Goal: Complete application form: Complete application form

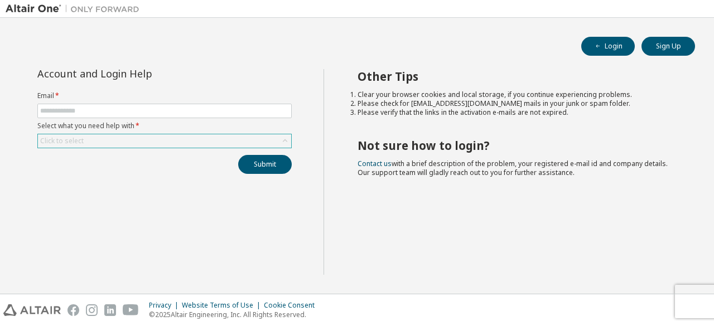
click at [283, 139] on icon at bounding box center [284, 140] width 11 height 11
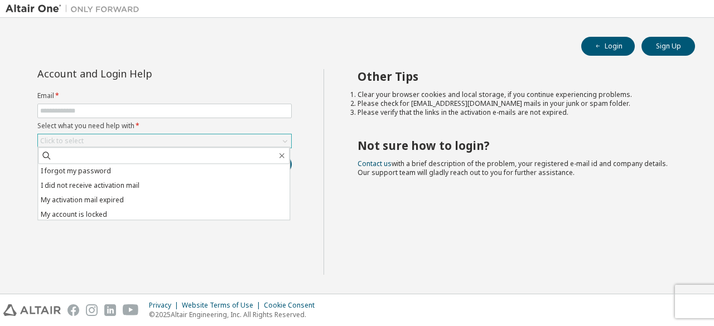
click at [283, 140] on icon at bounding box center [285, 141] width 4 height 3
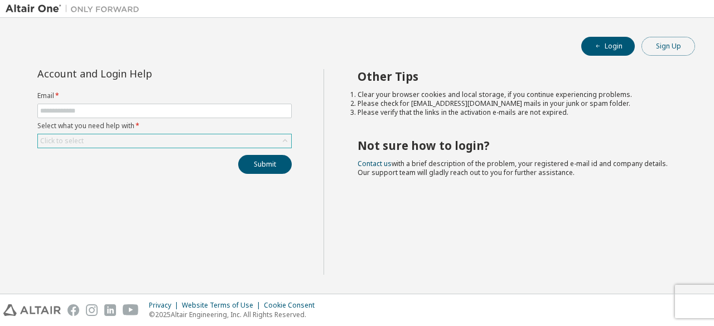
click at [660, 45] on button "Sign Up" at bounding box center [668, 46] width 54 height 19
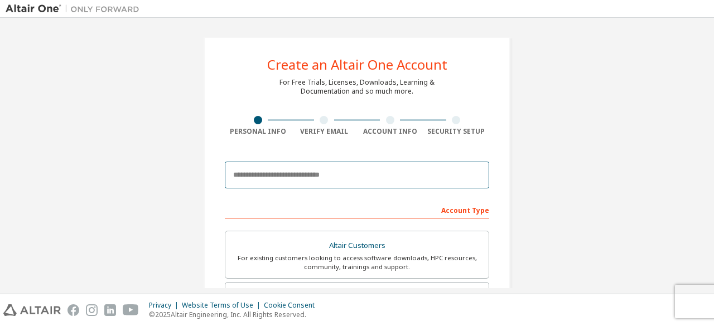
click at [339, 174] on input "email" at bounding box center [357, 175] width 264 height 27
type input "*"
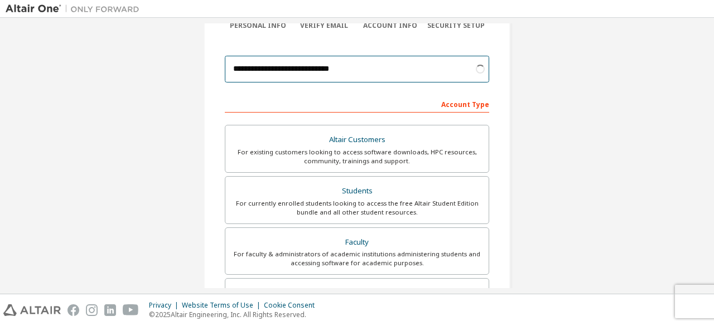
scroll to position [108, 0]
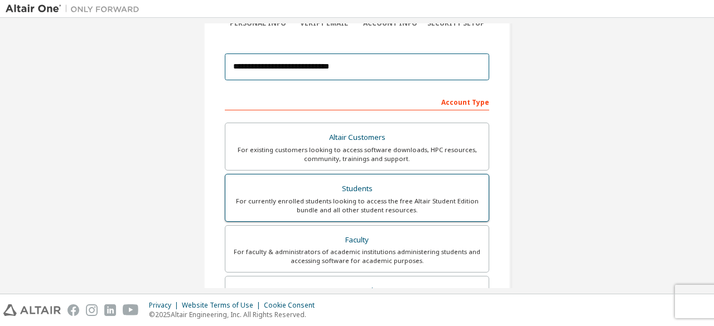
type input "**********"
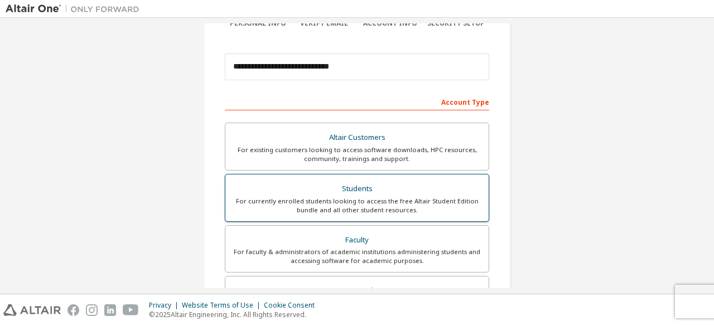
click at [340, 186] on div "Students" at bounding box center [357, 189] width 250 height 16
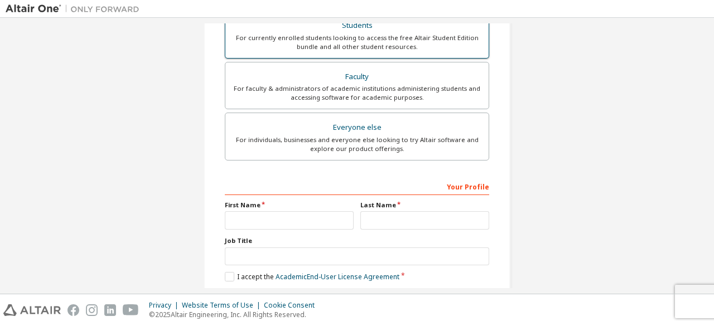
scroll to position [322, 0]
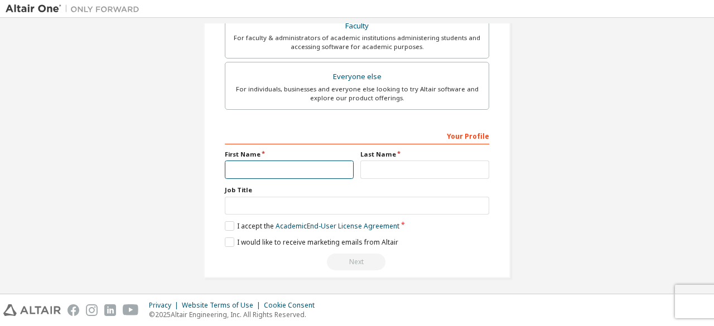
click at [328, 164] on input "text" at bounding box center [289, 170] width 129 height 18
type input "*"
type input "*****"
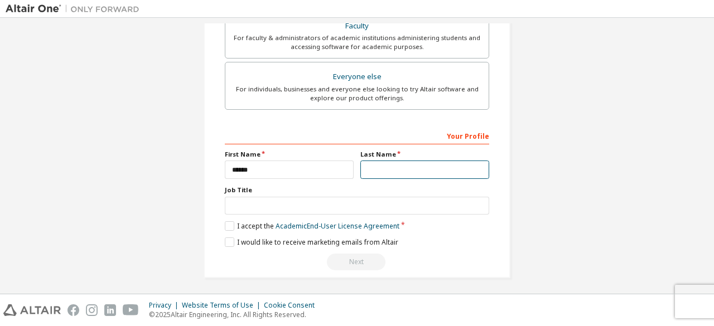
click at [377, 169] on input "text" at bounding box center [424, 170] width 129 height 18
type input "*"
type input "*******"
click at [226, 225] on label "I accept the Academic End-User License Agreement" at bounding box center [312, 225] width 175 height 9
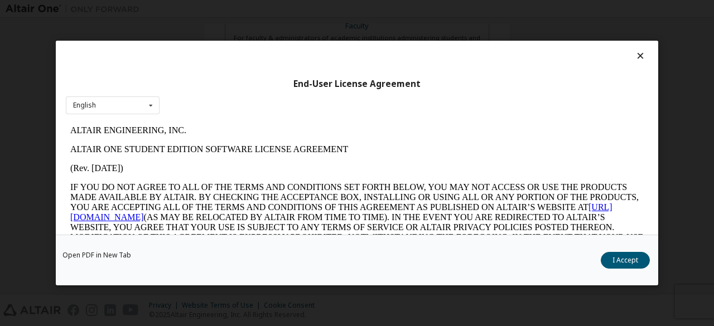
scroll to position [0, 0]
click at [639, 261] on button "I Accept" at bounding box center [624, 260] width 49 height 17
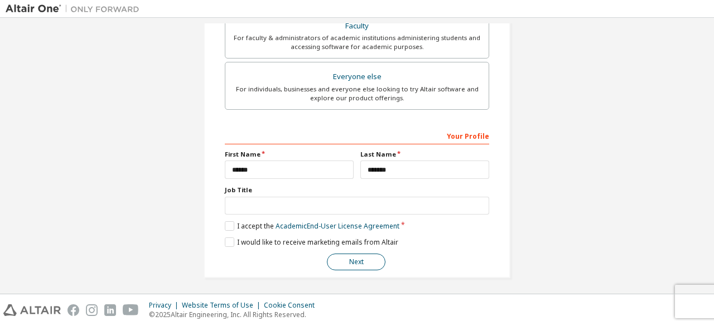
click at [347, 254] on button "Next" at bounding box center [356, 262] width 59 height 17
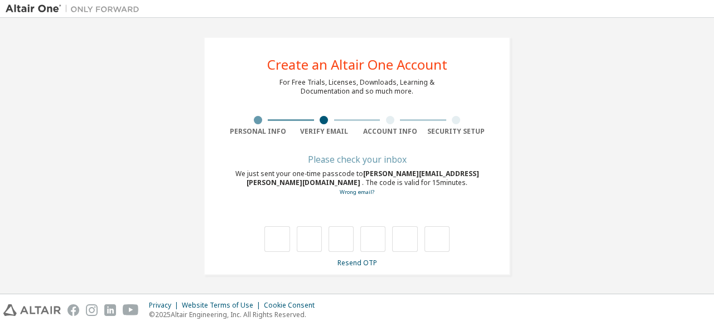
type input "*"
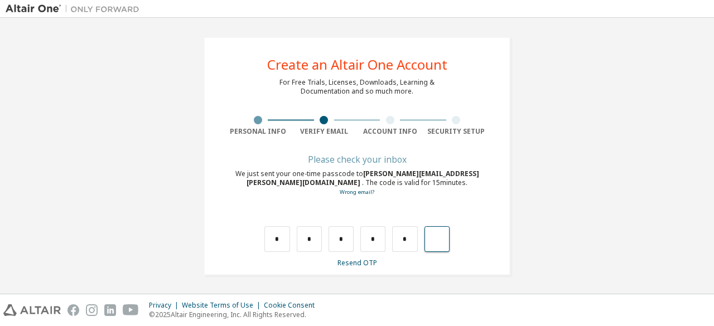
type input "*"
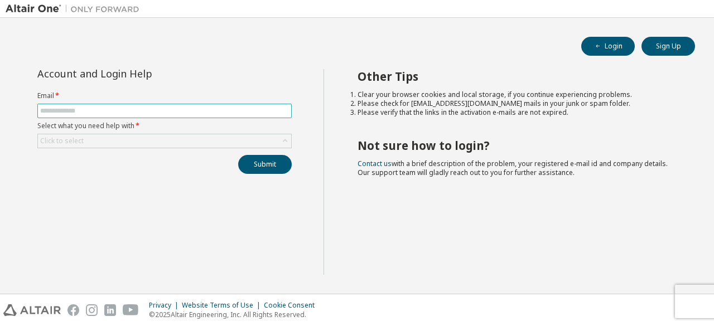
click at [235, 110] on input "text" at bounding box center [164, 110] width 249 height 9
type input "**********"
click at [188, 146] on div "Click to select" at bounding box center [164, 140] width 253 height 13
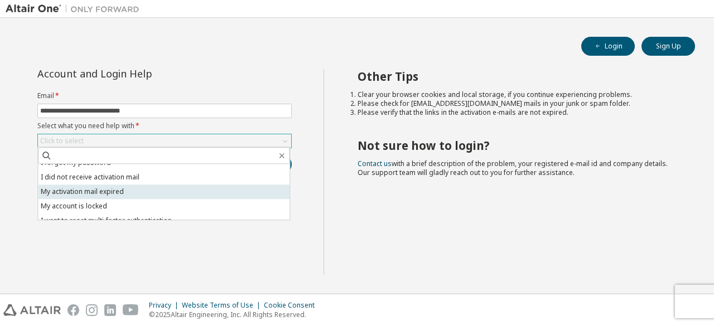
scroll to position [31, 0]
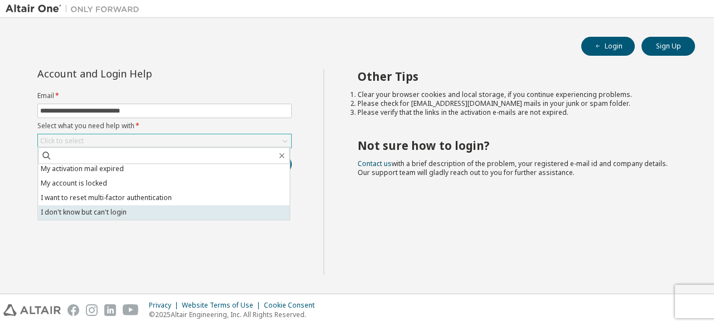
click at [172, 216] on li "I don't know but can't login" at bounding box center [163, 212] width 251 height 14
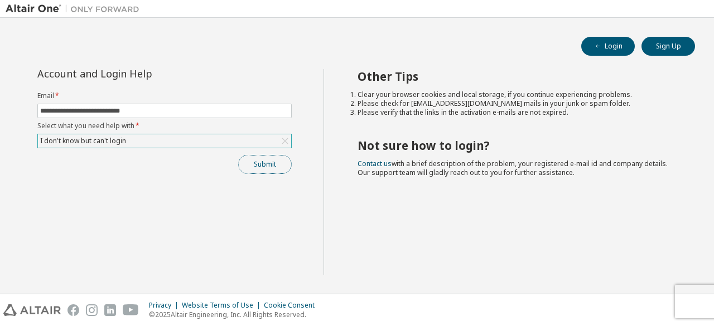
click at [252, 161] on button "Submit" at bounding box center [265, 164] width 54 height 19
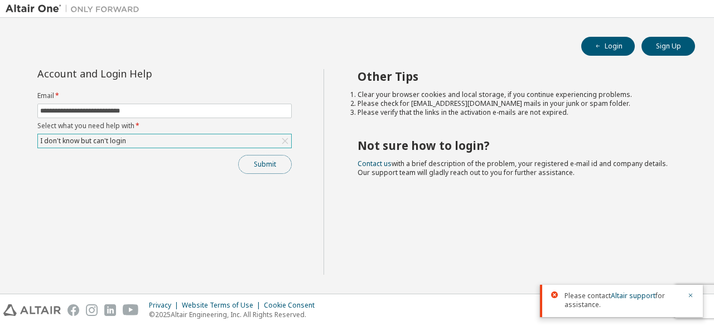
click at [277, 164] on button "Submit" at bounding box center [265, 164] width 54 height 19
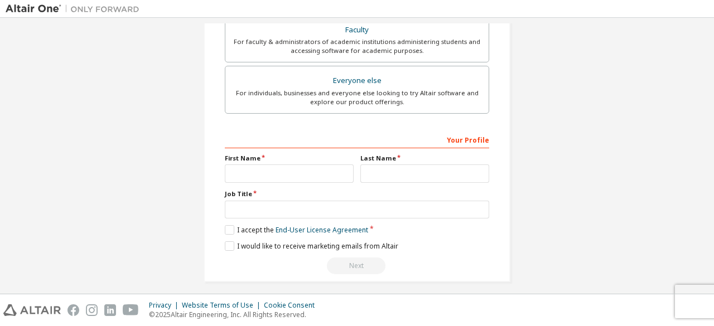
scroll to position [322, 0]
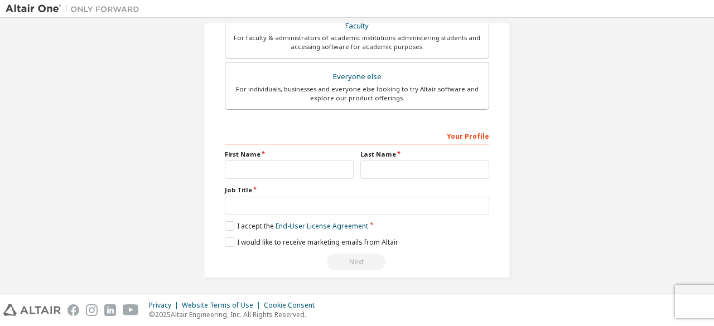
drag, startPoint x: 331, startPoint y: 238, endPoint x: 633, endPoint y: 87, distance: 337.9
